Goal: Information Seeking & Learning: Learn about a topic

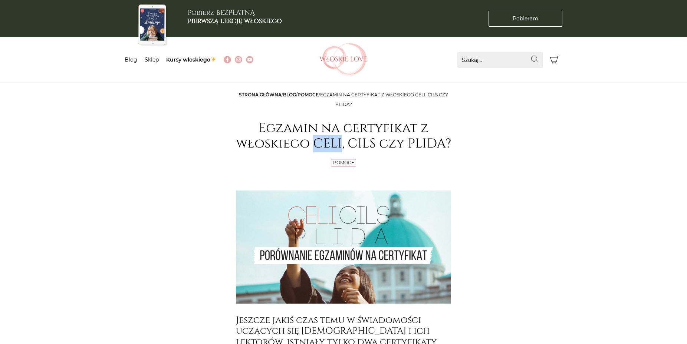
drag, startPoint x: 314, startPoint y: 143, endPoint x: 341, endPoint y: 143, distance: 26.7
click at [341, 143] on h1 "Egzamin na certyfikat z włoskiego CELI, CILS czy PLIDA?" at bounding box center [343, 135] width 215 height 31
drag, startPoint x: 381, startPoint y: 166, endPoint x: 377, endPoint y: 154, distance: 12.5
click at [381, 165] on div "Pomoce" at bounding box center [343, 163] width 215 height 9
drag, startPoint x: 348, startPoint y: 143, endPoint x: 373, endPoint y: 146, distance: 24.9
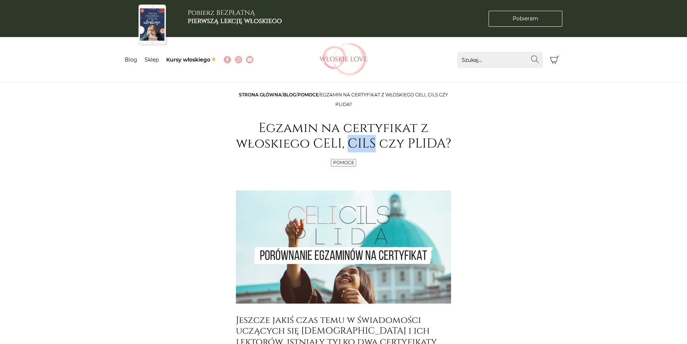
click at [373, 146] on h1 "Egzamin na certyfikat z włoskiego CELI, CILS czy PLIDA?" at bounding box center [343, 135] width 215 height 31
drag, startPoint x: 402, startPoint y: 174, endPoint x: 402, endPoint y: 163, distance: 10.4
drag, startPoint x: 407, startPoint y: 140, endPoint x: 443, endPoint y: 139, distance: 35.6
click at [443, 139] on h1 "Egzamin na certyfikat z włoskiego CELI, CILS czy PLIDA?" at bounding box center [343, 135] width 215 height 31
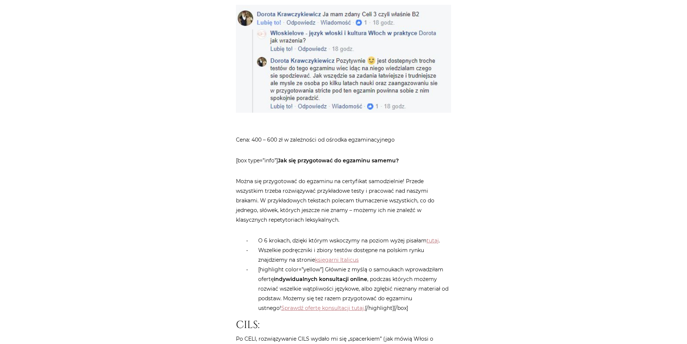
scroll to position [827, 0]
click at [433, 236] on link "tutaj" at bounding box center [432, 239] width 12 height 7
click at [336, 255] on link "księgarni Italicus" at bounding box center [337, 258] width 44 height 7
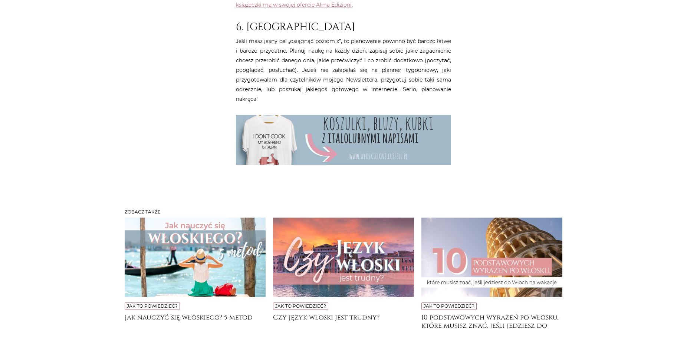
scroll to position [1081, 0]
